Goal: Information Seeking & Learning: Learn about a topic

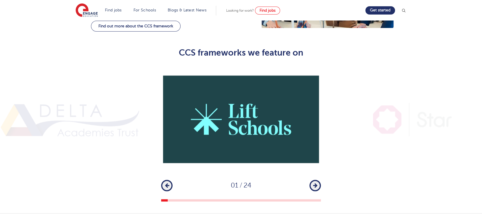
scroll to position [412, 0]
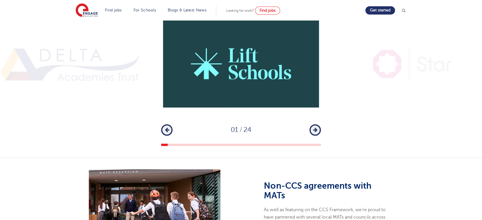
click at [315, 127] on icon "button" at bounding box center [315, 129] width 4 height 5
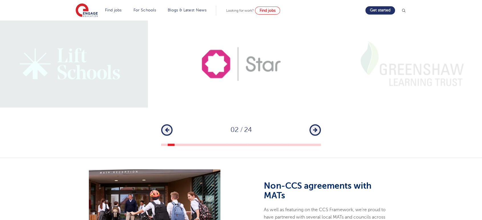
click at [315, 127] on icon "button" at bounding box center [315, 129] width 4 height 5
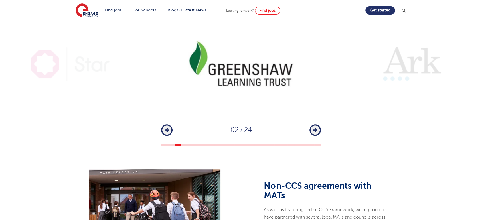
click at [315, 127] on icon "button" at bounding box center [315, 129] width 4 height 5
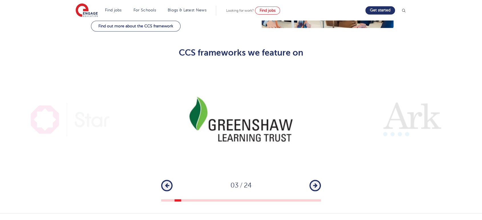
scroll to position [348, 0]
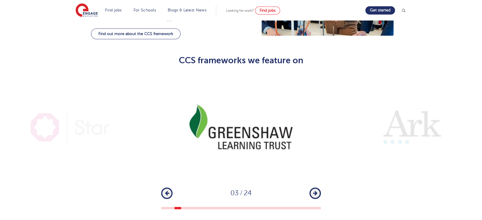
click at [314, 175] on div "1 2 3 4 5 6 7 8 9 10 11 12 13 14 15 16 17 18 19 20 21 22 23 24 Previous 03 / 24…" at bounding box center [241, 142] width 482 height 136
click at [315, 176] on div "1 2 3 4 5 6 7 8 9 10 11 12 13 14 15 16 17 18 19 20 21 22 23 24 Previous 03 / 24…" at bounding box center [241, 142] width 482 height 136
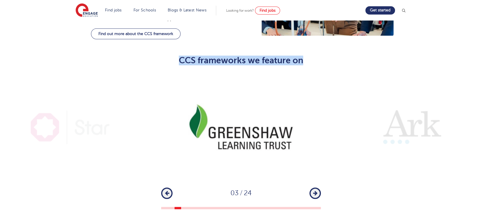
drag, startPoint x: 173, startPoint y: 46, endPoint x: 312, endPoint y: 50, distance: 139.4
click at [312, 56] on h2 "CCS frameworks we feature on" at bounding box center [241, 61] width 280 height 10
click at [315, 191] on icon "button" at bounding box center [315, 193] width 4 height 5
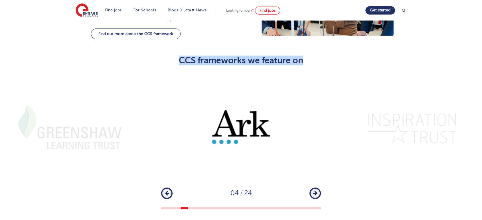
click at [315, 191] on icon "button" at bounding box center [315, 193] width 4 height 5
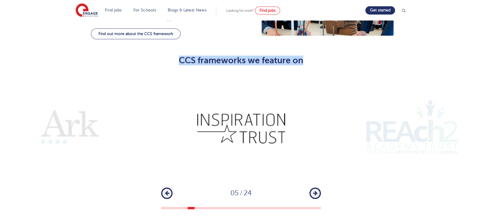
click at [315, 191] on icon "button" at bounding box center [315, 193] width 4 height 5
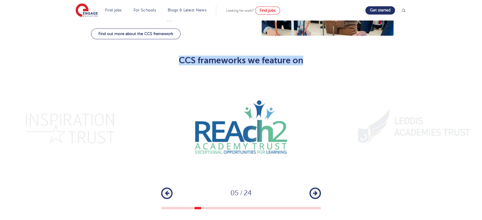
click at [315, 191] on icon "button" at bounding box center [315, 193] width 4 height 5
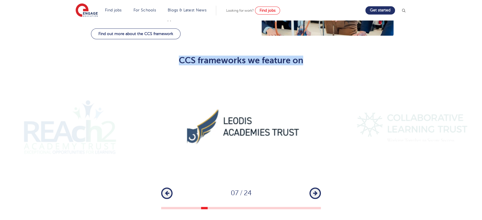
click at [210, 56] on h2 "CCS frameworks we feature on" at bounding box center [241, 61] width 280 height 10
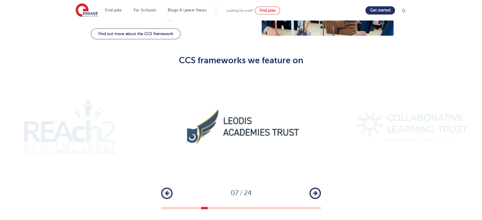
click at [221, 56] on h2 "CCS frameworks we feature on" at bounding box center [241, 61] width 280 height 10
click at [208, 56] on h2 "CCS frameworks we feature on" at bounding box center [241, 61] width 280 height 10
click at [194, 56] on h2 "CCS frameworks we feature on" at bounding box center [241, 61] width 280 height 10
click at [258, 124] on img at bounding box center [241, 127] width 160 height 106
click at [267, 124] on img at bounding box center [241, 127] width 160 height 106
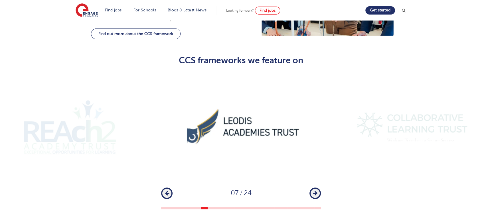
click at [324, 188] on div "1 2 3 4 5 6 7 8 9 10 11 12 13 14 15 16 17 18 19 20 21 22 23 24 Previous 07 / 24…" at bounding box center [241, 142] width 482 height 136
click at [315, 191] on icon "button" at bounding box center [315, 193] width 4 height 5
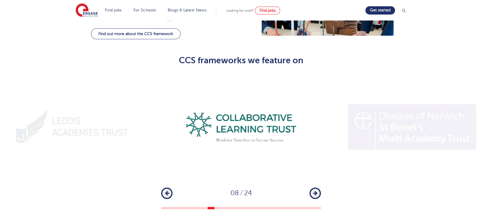
click at [315, 191] on icon "button" at bounding box center [315, 193] width 4 height 5
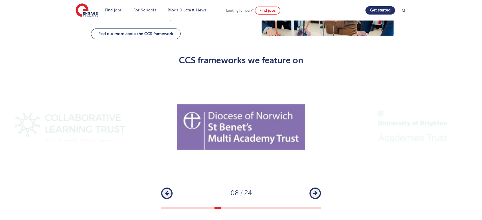
click at [315, 191] on icon "button" at bounding box center [315, 193] width 4 height 5
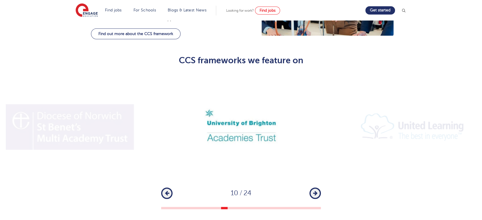
click at [315, 191] on icon "button" at bounding box center [315, 193] width 4 height 5
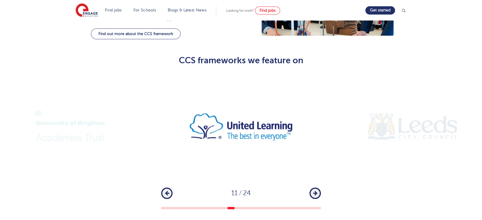
click at [315, 191] on icon "button" at bounding box center [315, 193] width 4 height 5
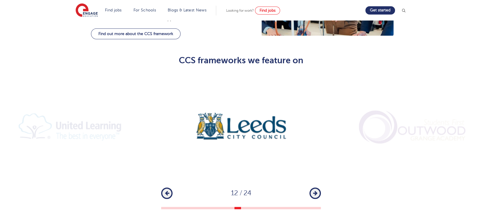
click at [315, 191] on icon "button" at bounding box center [315, 193] width 4 height 5
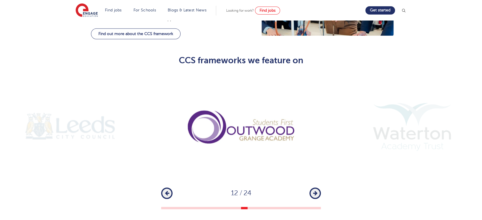
click at [315, 191] on icon "button" at bounding box center [315, 193] width 4 height 5
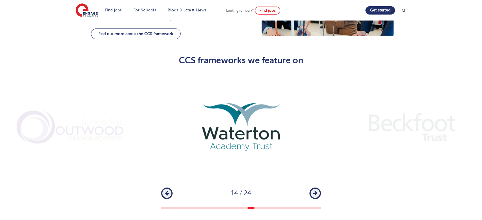
click at [319, 188] on button "Next" at bounding box center [314, 193] width 11 height 11
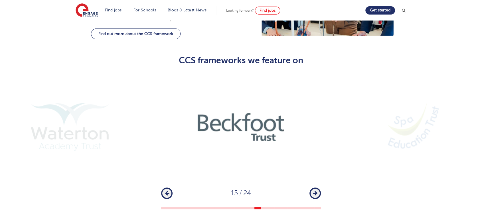
click at [173, 188] on div "Previous 15 / 24 Next" at bounding box center [241, 193] width 160 height 11
click at [163, 188] on button "Previous" at bounding box center [166, 193] width 11 height 11
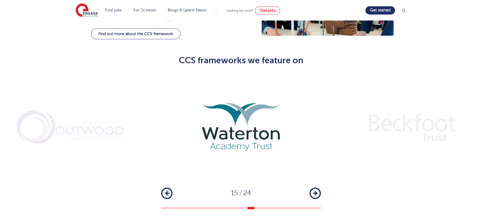
click at [163, 188] on button "Previous" at bounding box center [166, 193] width 11 height 11
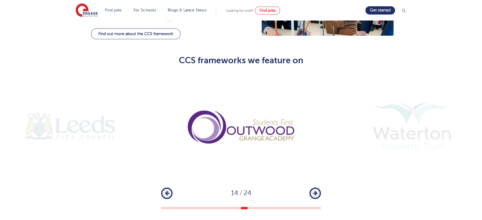
click at [163, 188] on button "Previous" at bounding box center [166, 193] width 11 height 11
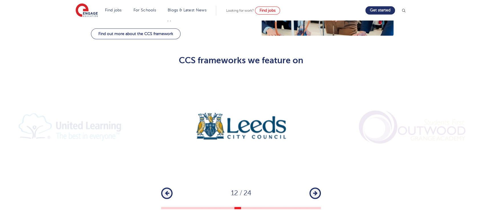
click at [313, 188] on button "Next" at bounding box center [314, 193] width 11 height 11
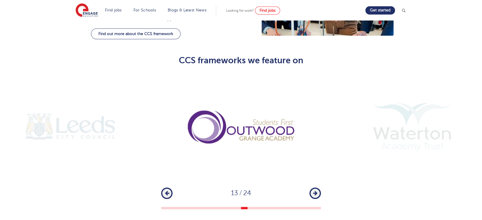
click at [313, 188] on button "Next" at bounding box center [314, 193] width 11 height 11
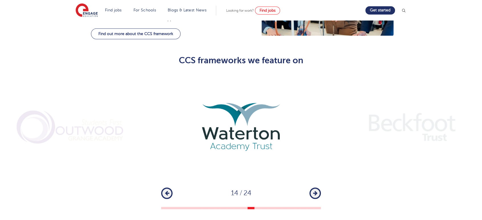
click at [313, 188] on button "Next" at bounding box center [314, 193] width 11 height 11
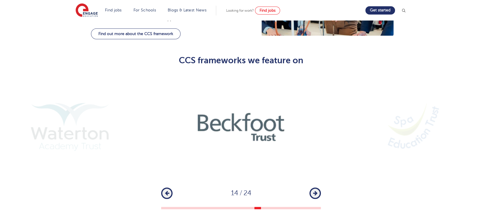
click at [313, 188] on button "Next" at bounding box center [314, 193] width 11 height 11
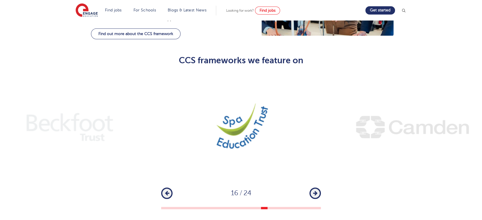
click at [313, 188] on button "Next" at bounding box center [314, 193] width 11 height 11
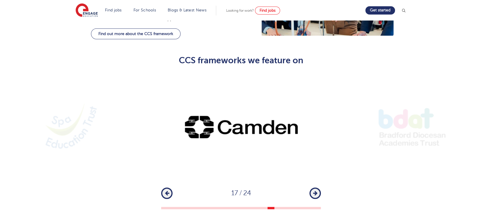
click at [313, 188] on button "Next" at bounding box center [314, 193] width 11 height 11
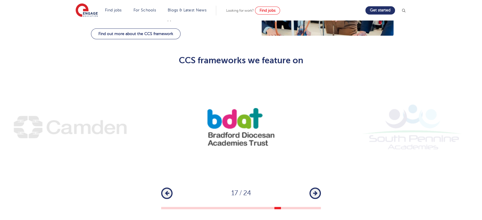
click at [313, 188] on button "Next" at bounding box center [314, 193] width 11 height 11
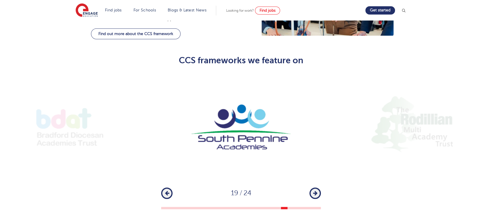
click at [167, 191] on icon "button" at bounding box center [167, 193] width 4 height 5
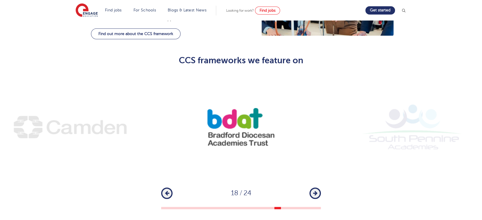
click at [313, 191] on icon "button" at bounding box center [315, 193] width 4 height 5
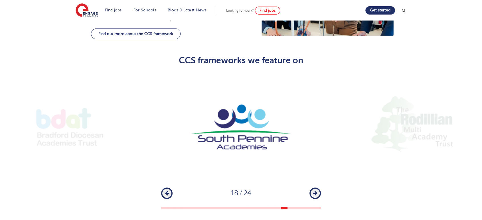
click at [313, 191] on icon "button" at bounding box center [315, 193] width 4 height 5
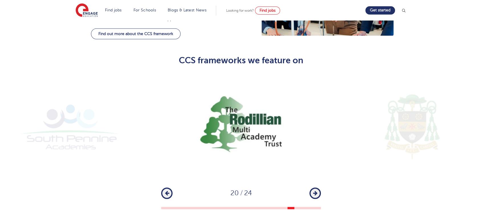
click at [313, 191] on icon "button" at bounding box center [315, 193] width 4 height 5
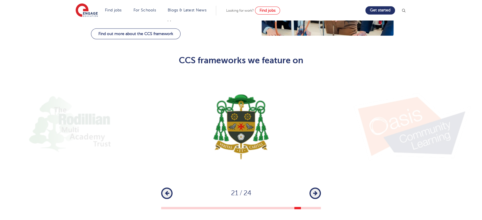
click at [313, 191] on icon "button" at bounding box center [315, 193] width 4 height 5
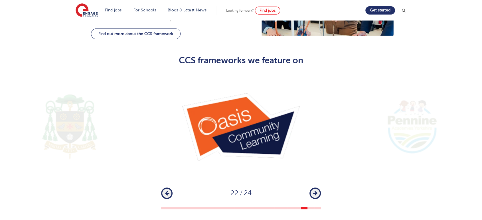
click at [313, 191] on icon "button" at bounding box center [315, 193] width 4 height 5
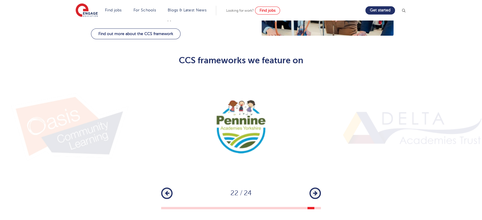
click at [313, 191] on icon "button" at bounding box center [315, 193] width 4 height 5
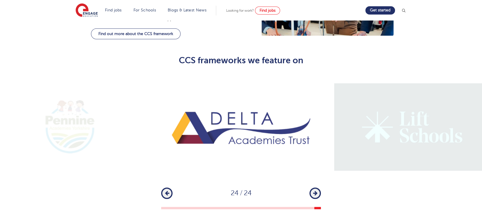
click at [316, 191] on icon "button" at bounding box center [315, 193] width 4 height 5
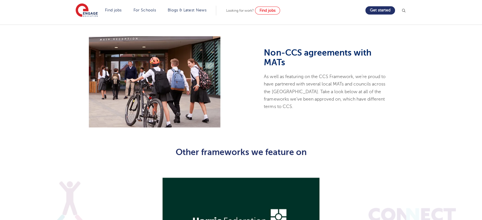
scroll to position [665, 0]
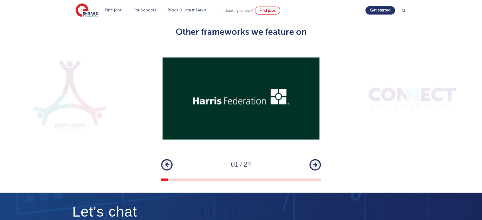
click at [319, 159] on button "Next" at bounding box center [314, 164] width 11 height 11
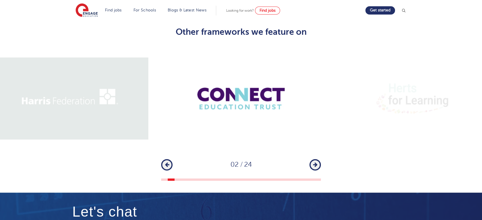
click at [319, 159] on button "Next" at bounding box center [314, 164] width 11 height 11
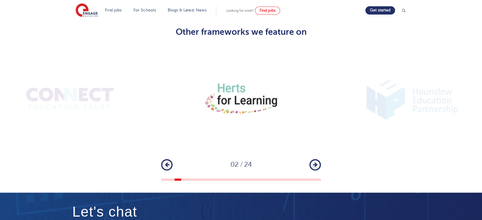
click at [319, 159] on button "Next" at bounding box center [314, 164] width 11 height 11
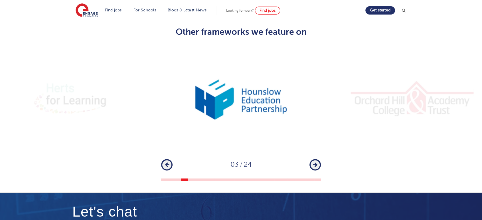
click at [319, 159] on button "Next" at bounding box center [314, 164] width 11 height 11
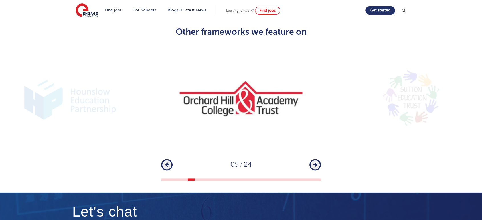
click at [317, 159] on button "Next" at bounding box center [314, 164] width 11 height 11
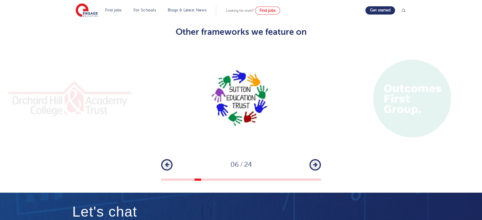
click at [317, 159] on button "Next" at bounding box center [314, 164] width 11 height 11
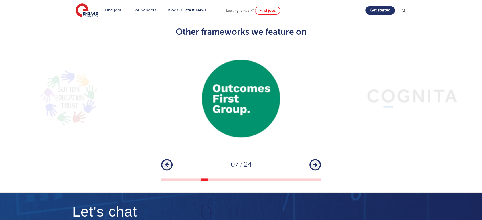
click at [316, 162] on icon "button" at bounding box center [315, 164] width 4 height 5
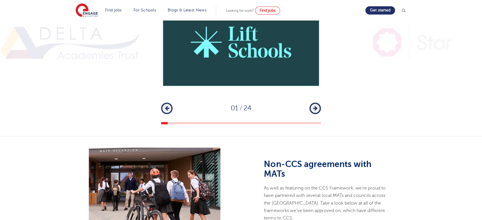
scroll to position [380, 0]
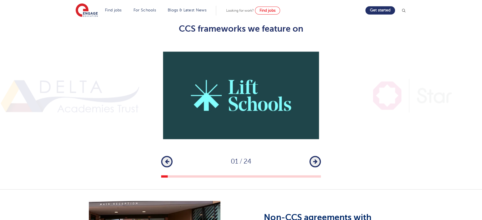
click at [317, 156] on button "Next" at bounding box center [314, 161] width 11 height 11
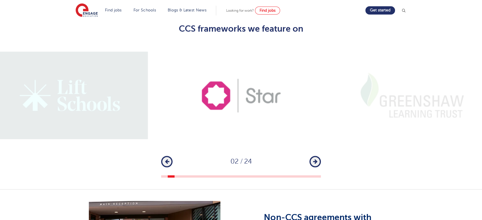
click at [317, 156] on button "Next" at bounding box center [314, 161] width 11 height 11
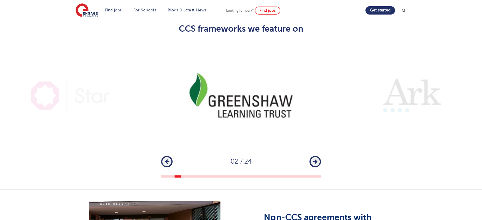
click at [317, 156] on button "Next" at bounding box center [314, 161] width 11 height 11
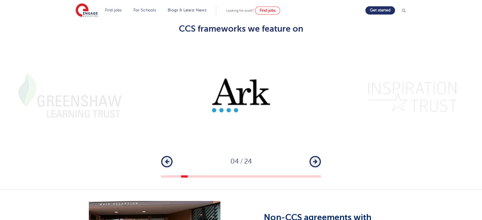
click at [317, 156] on button "Next" at bounding box center [314, 161] width 11 height 11
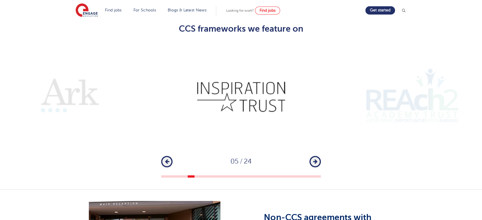
click at [317, 156] on button "Next" at bounding box center [314, 161] width 11 height 11
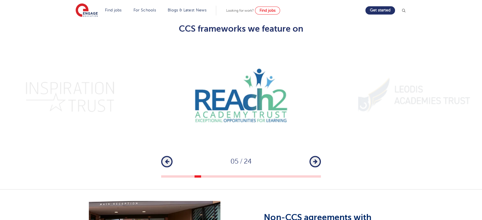
click at [317, 156] on button "Next" at bounding box center [314, 161] width 11 height 11
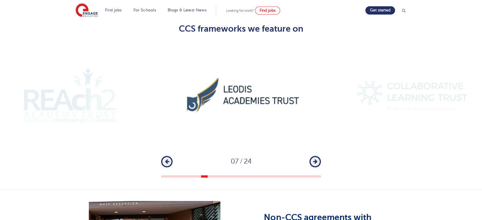
click at [317, 156] on button "Next" at bounding box center [314, 161] width 11 height 11
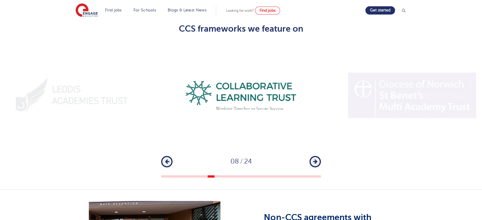
click at [164, 156] on button "Previous" at bounding box center [166, 161] width 11 height 11
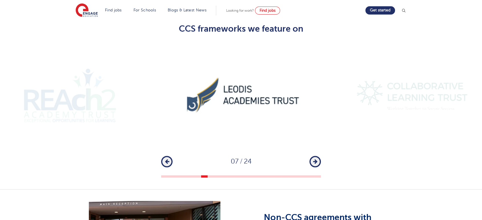
click at [308, 156] on div "Previous 07 / 24 Next" at bounding box center [241, 161] width 160 height 11
click at [312, 156] on button "Next" at bounding box center [314, 161] width 11 height 11
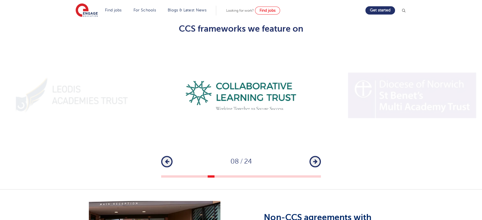
click at [312, 156] on button "Next" at bounding box center [314, 161] width 11 height 11
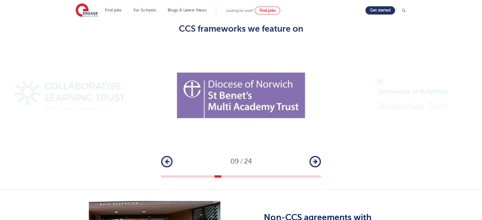
click at [312, 156] on button "Next" at bounding box center [314, 161] width 11 height 11
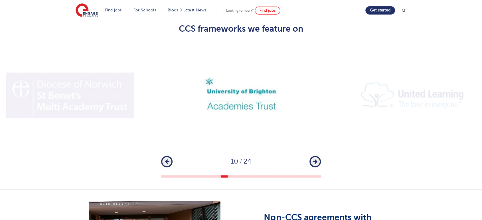
click at [312, 156] on button "Next" at bounding box center [314, 161] width 11 height 11
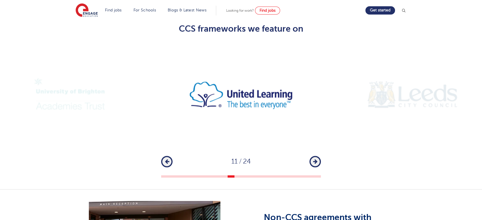
click at [312, 156] on button "Next" at bounding box center [314, 161] width 11 height 11
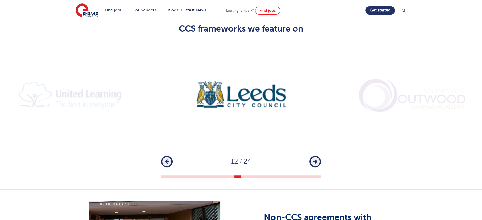
click at [312, 156] on button "Next" at bounding box center [314, 161] width 11 height 11
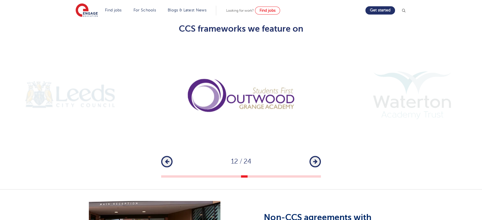
click at [312, 156] on button "Next" at bounding box center [314, 161] width 11 height 11
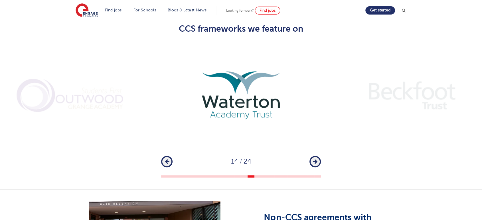
click at [312, 156] on button "Next" at bounding box center [314, 161] width 11 height 11
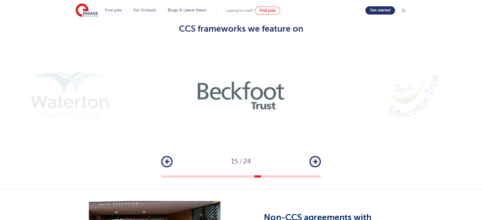
click at [312, 156] on button "Next" at bounding box center [314, 161] width 11 height 11
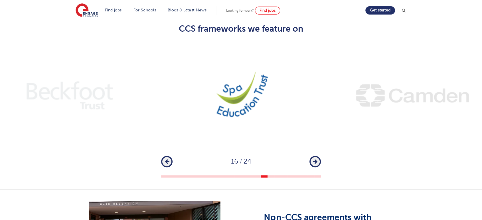
click at [317, 156] on button "Next" at bounding box center [314, 161] width 11 height 11
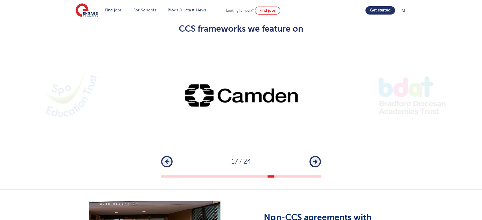
click at [317, 156] on button "Next" at bounding box center [314, 161] width 11 height 11
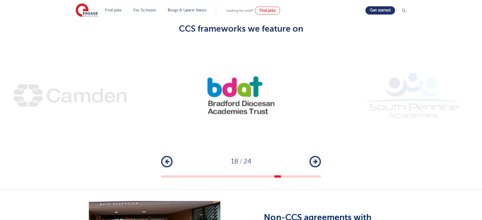
click at [317, 156] on button "Next" at bounding box center [314, 161] width 11 height 11
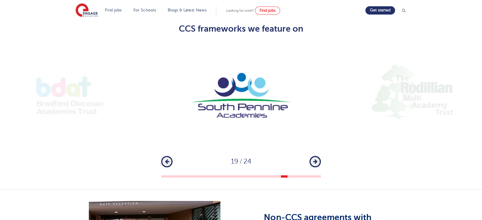
click at [311, 156] on button "Next" at bounding box center [314, 161] width 11 height 11
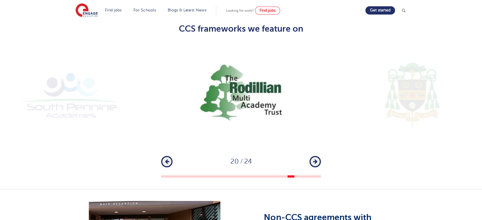
drag, startPoint x: 311, startPoint y: 156, endPoint x: 312, endPoint y: 151, distance: 4.6
click at [311, 156] on button "Next" at bounding box center [314, 161] width 11 height 11
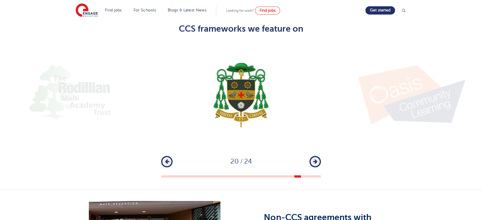
click at [312, 156] on button "Next" at bounding box center [314, 161] width 11 height 11
